Goal: Go to known website: Access a specific website the user already knows

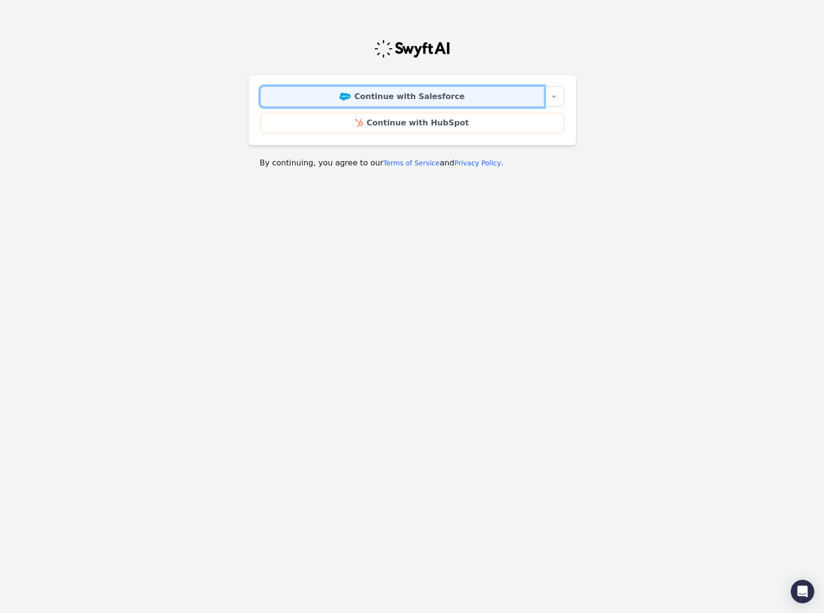
click at [365, 99] on link "Continue with Salesforce" at bounding box center [402, 96] width 284 height 21
click at [350, 94] on img at bounding box center [344, 97] width 11 height 8
